Goal: Task Accomplishment & Management: Complete application form

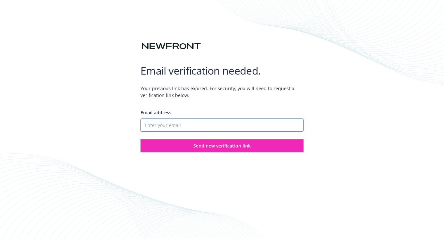
click at [161, 125] on input "Email address" at bounding box center [221, 125] width 163 height 13
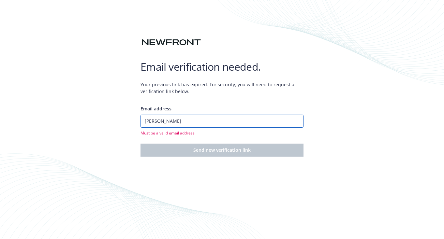
type input "[PERSON_NAME][EMAIL_ADDRESS][DOMAIN_NAME]"
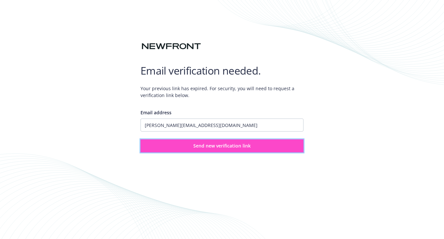
click at [204, 146] on span "Send new verification link" at bounding box center [221, 146] width 57 height 6
